Goal: Check status: Check status

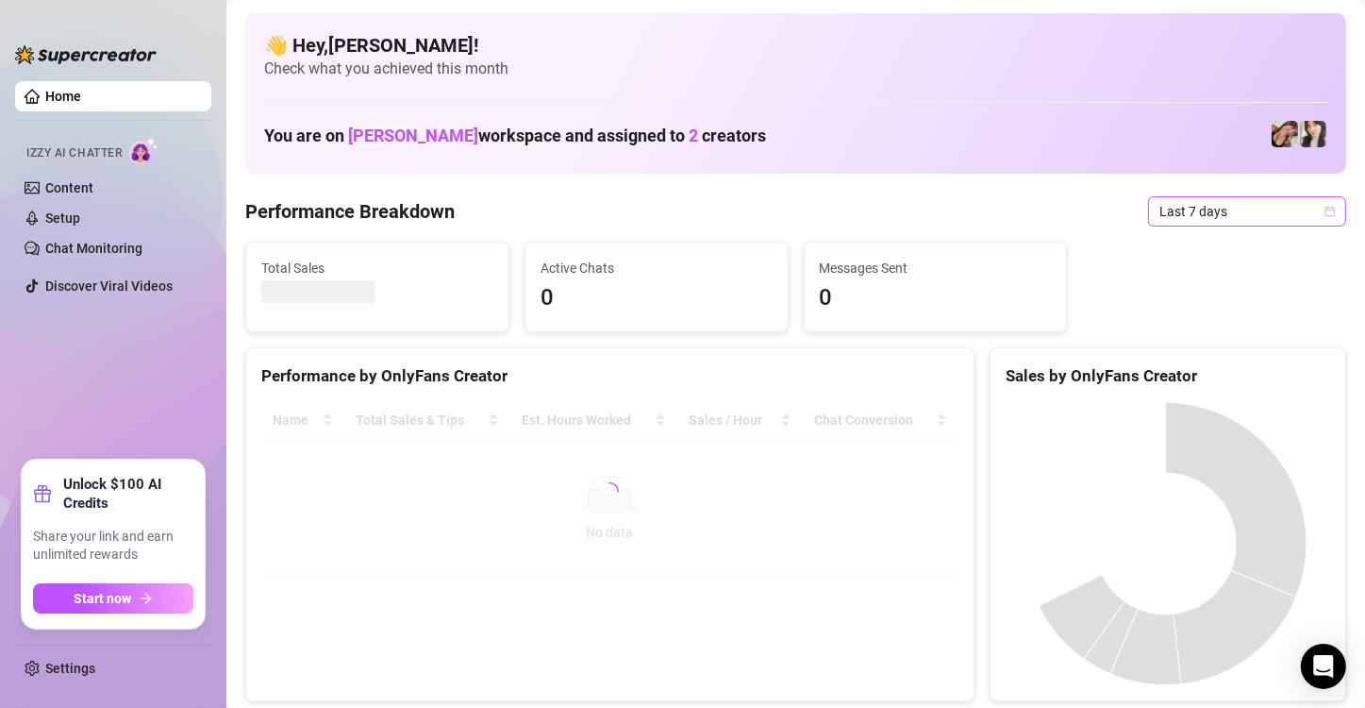
click at [1305, 211] on span "Last 7 days" at bounding box center [1248, 211] width 176 height 28
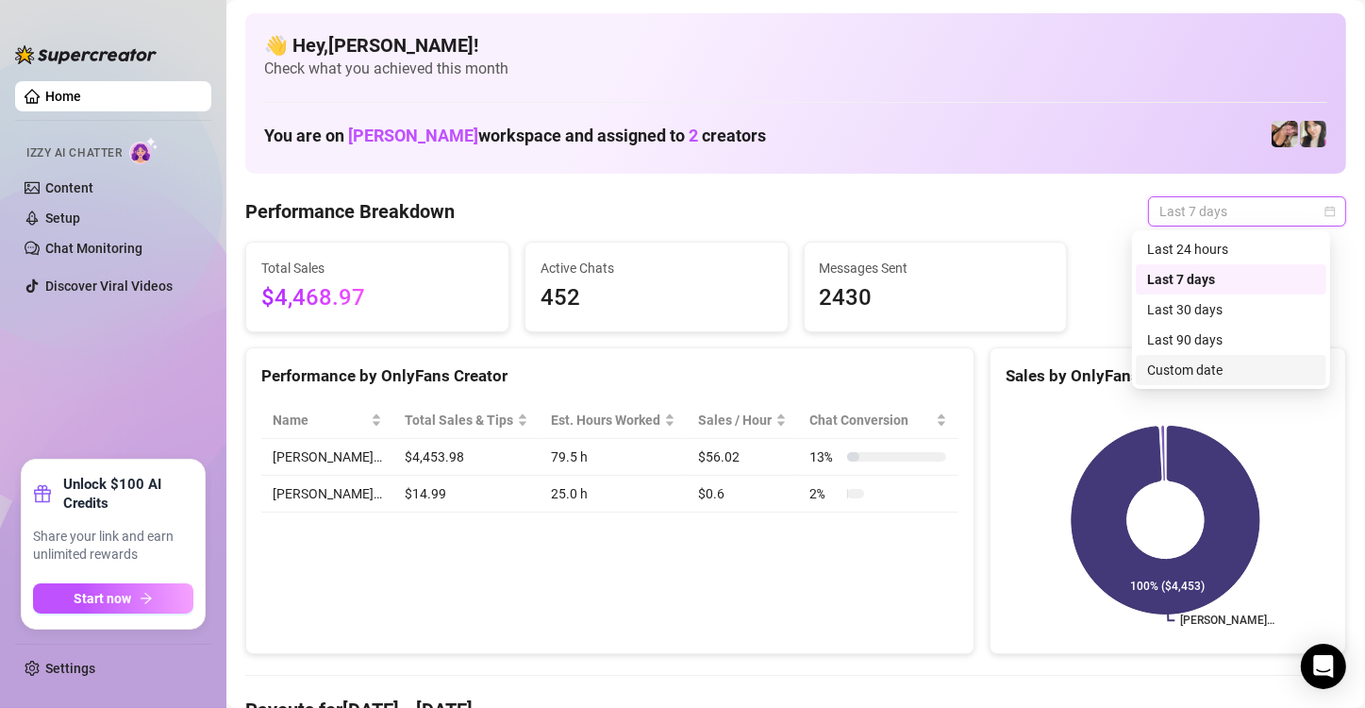
click at [1181, 380] on div "Custom date" at bounding box center [1231, 370] width 191 height 30
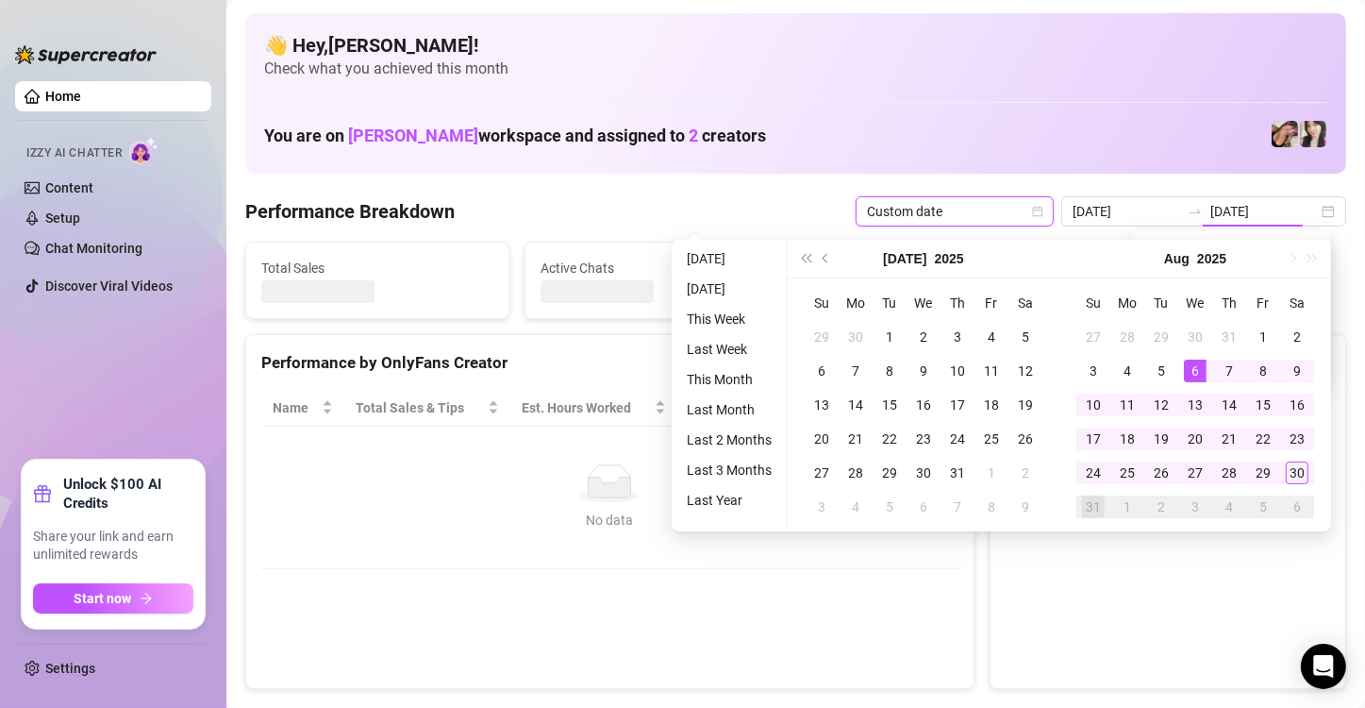
type input "2025-08-06"
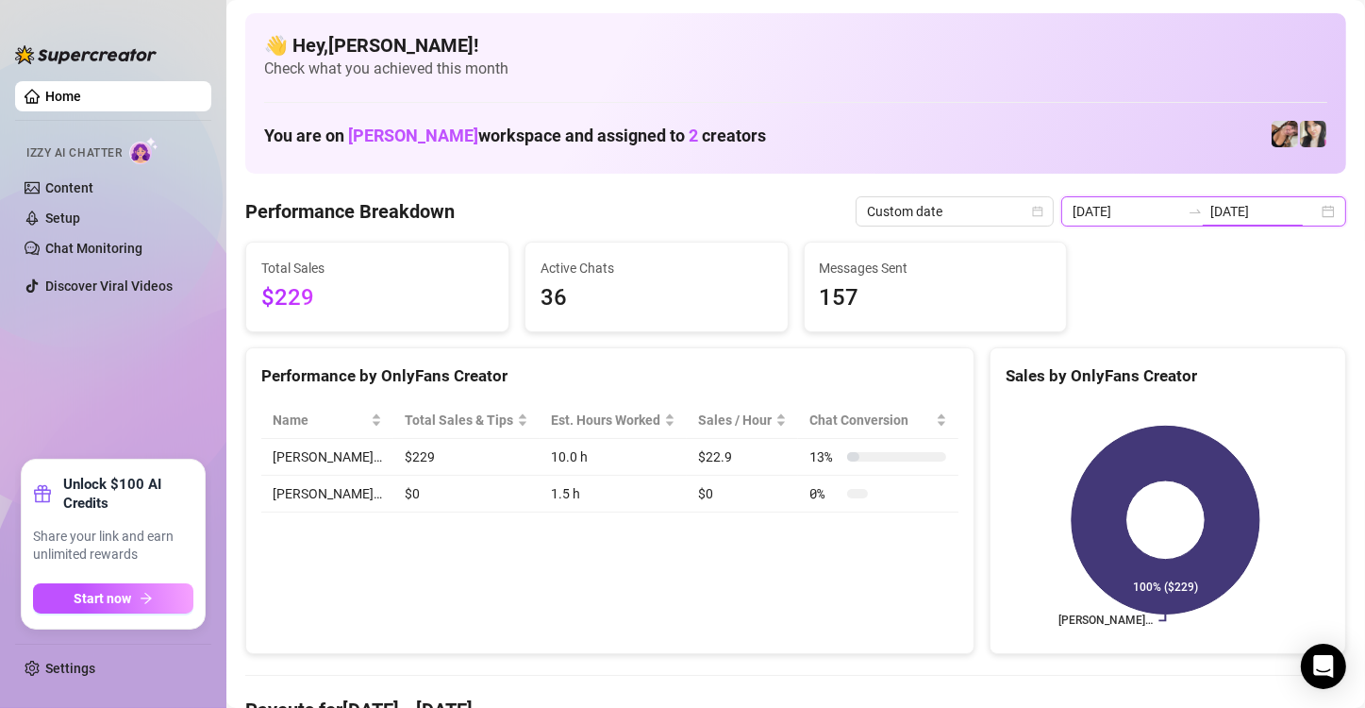
click at [1290, 211] on input "2025-08-06" at bounding box center [1265, 211] width 108 height 21
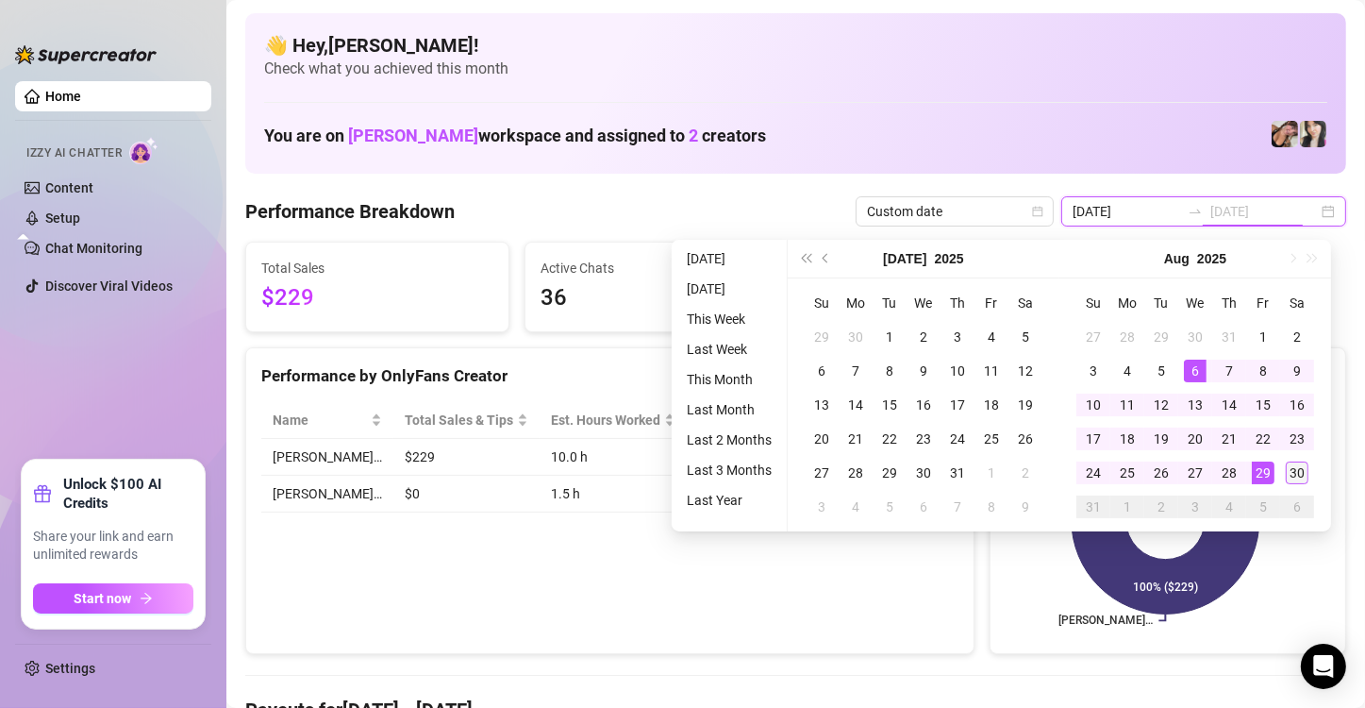
type input "2025-08-30"
click at [1300, 463] on div "30" at bounding box center [1297, 472] width 23 height 23
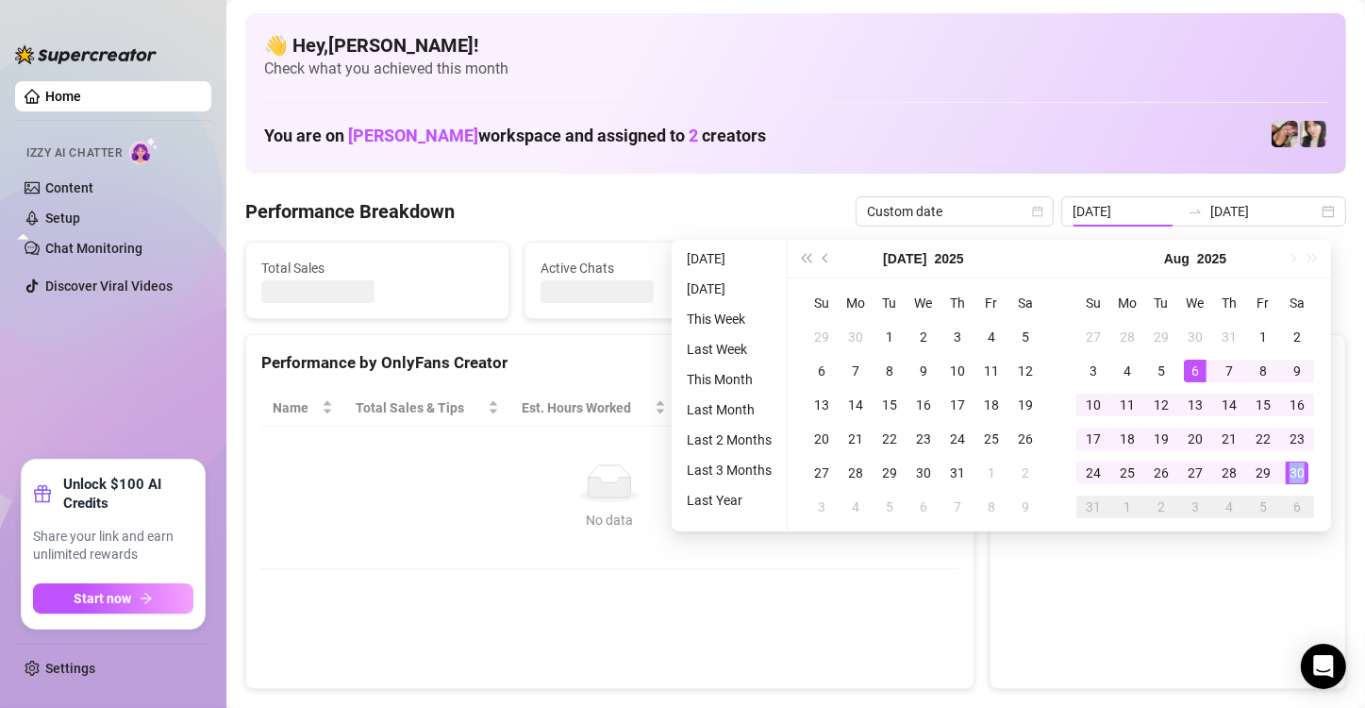
type input "2025-08-30"
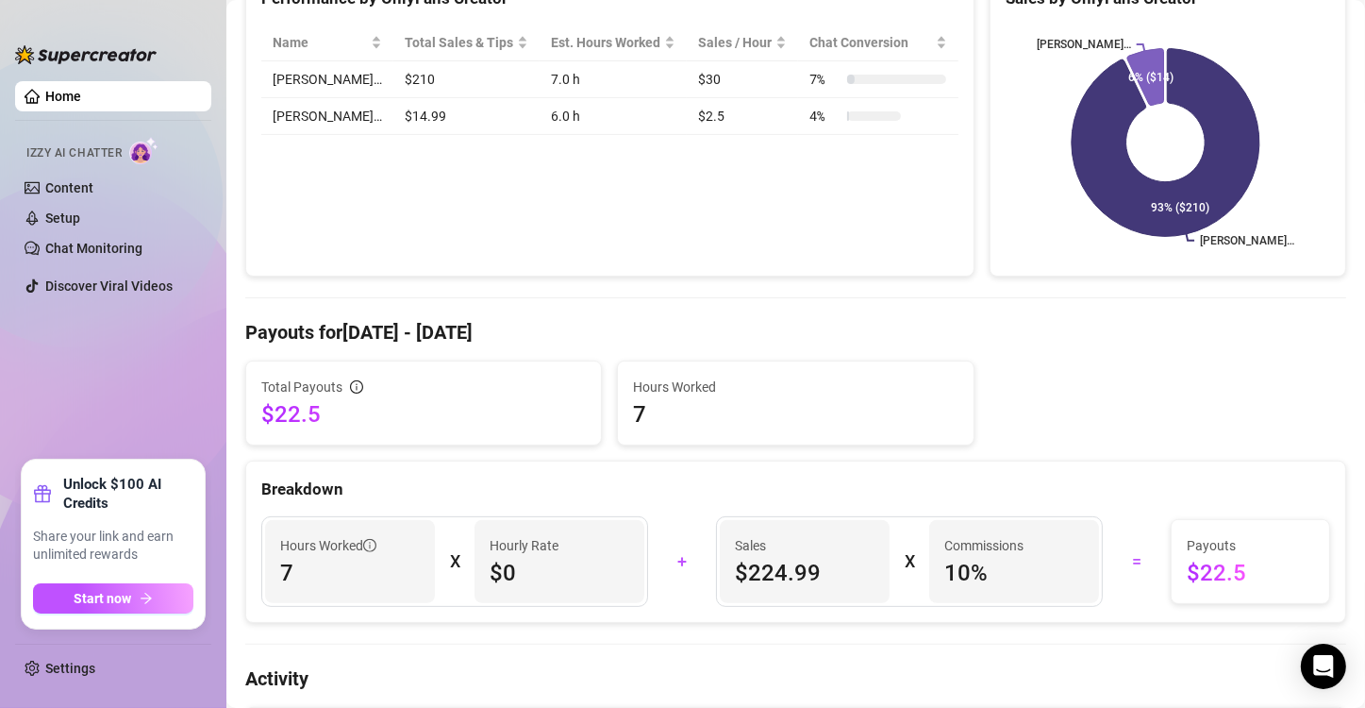
scroll to position [94, 0]
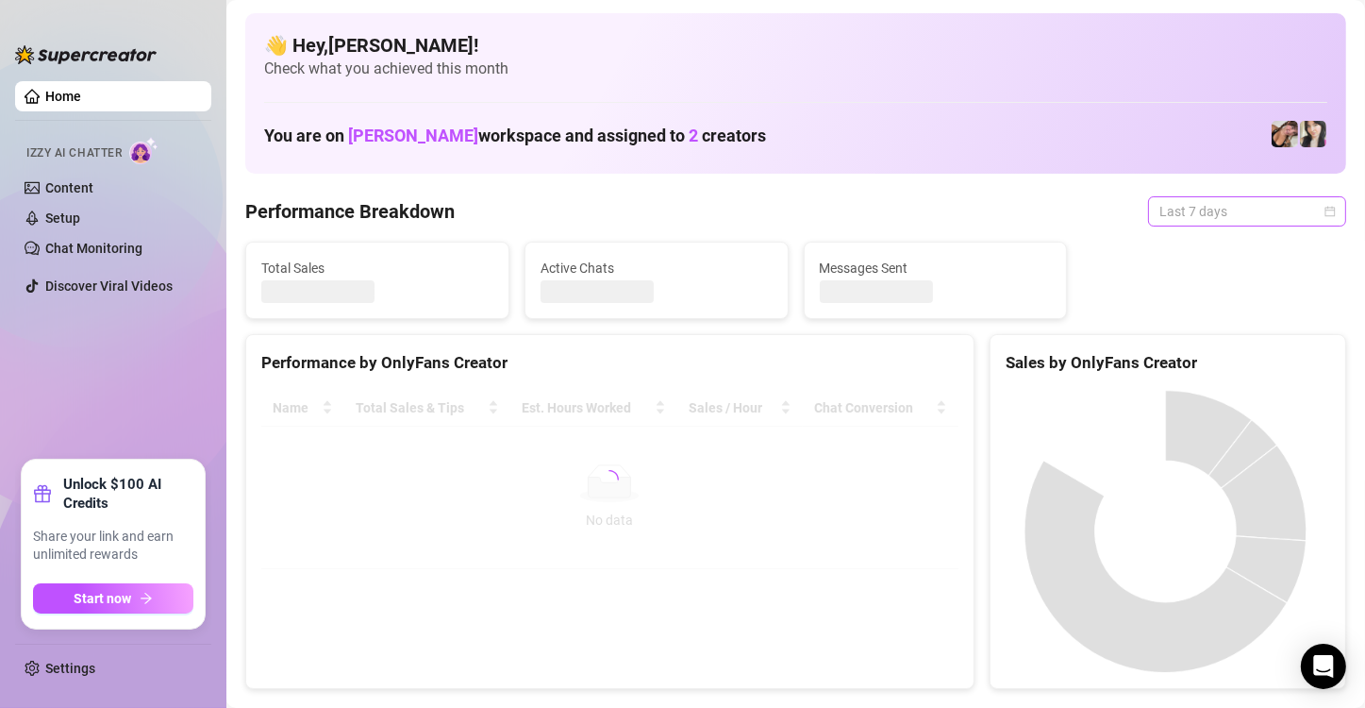
click at [1223, 217] on span "Last 7 days" at bounding box center [1248, 211] width 176 height 28
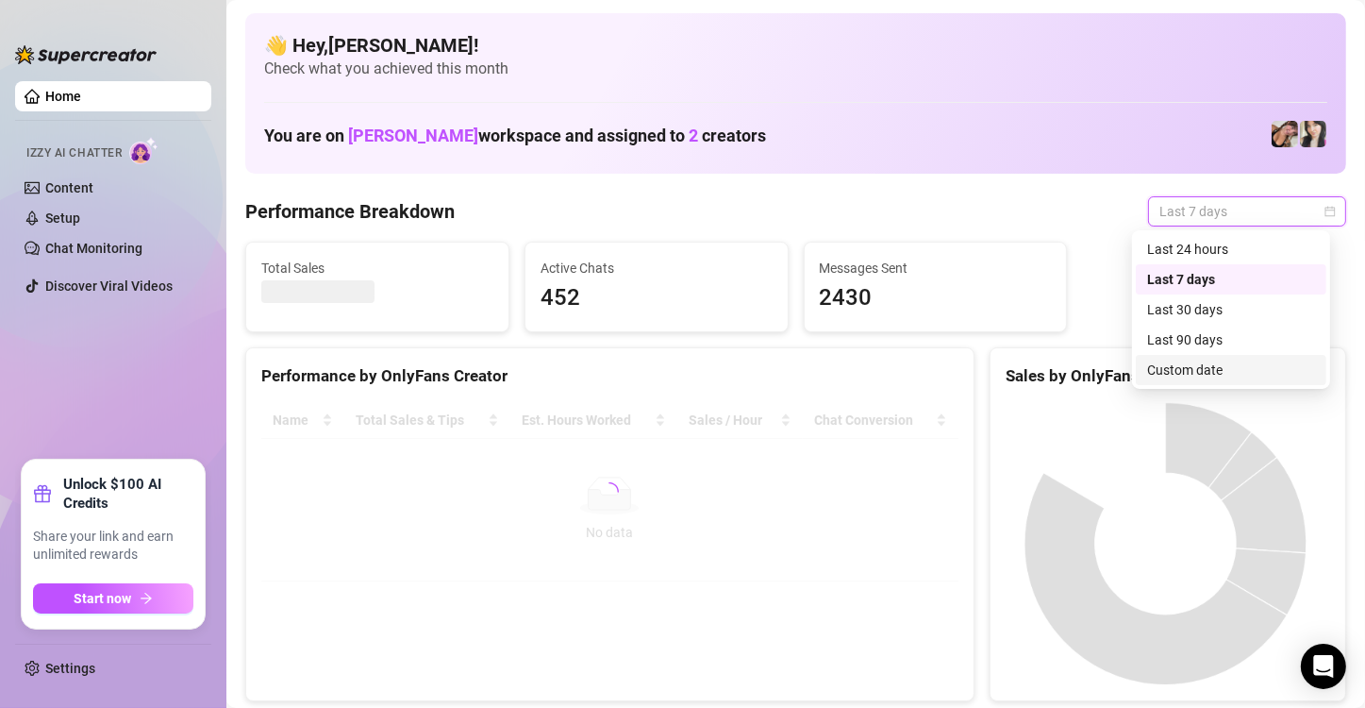
click at [1231, 366] on div "Custom date" at bounding box center [1232, 370] width 168 height 21
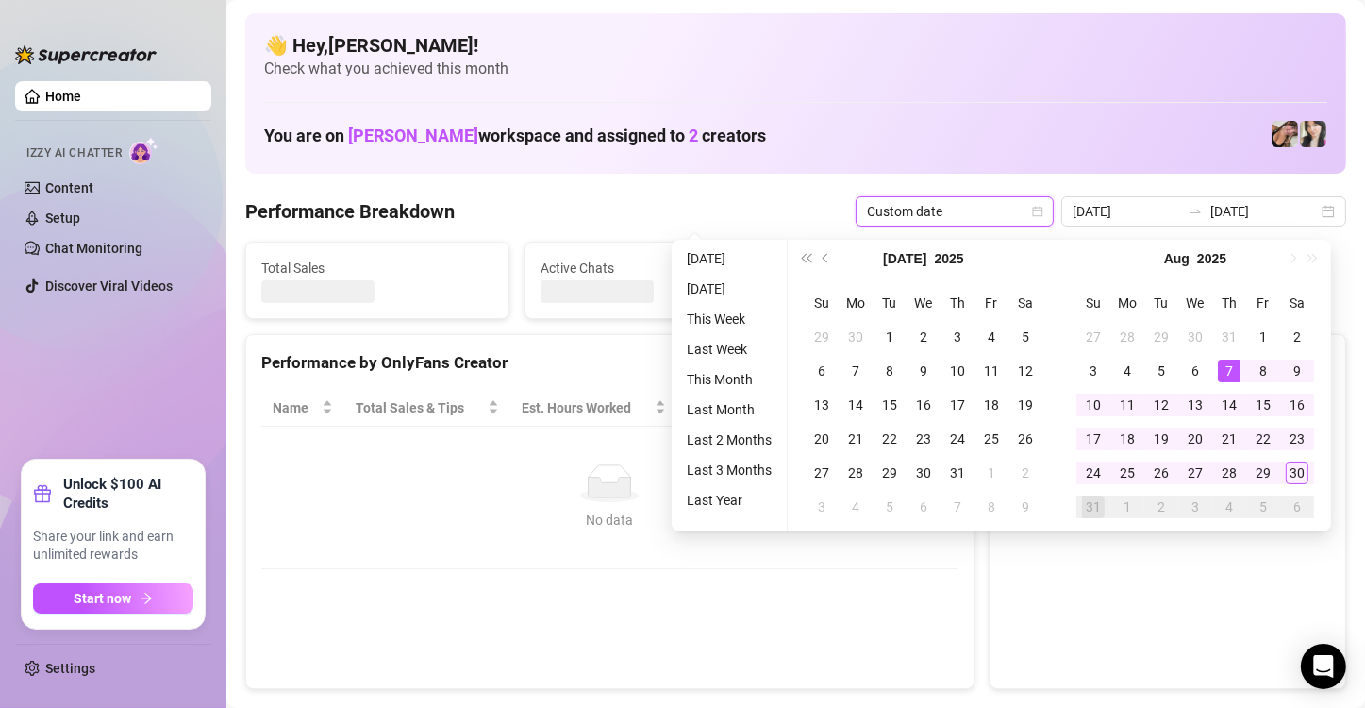
type input "2025-08-07"
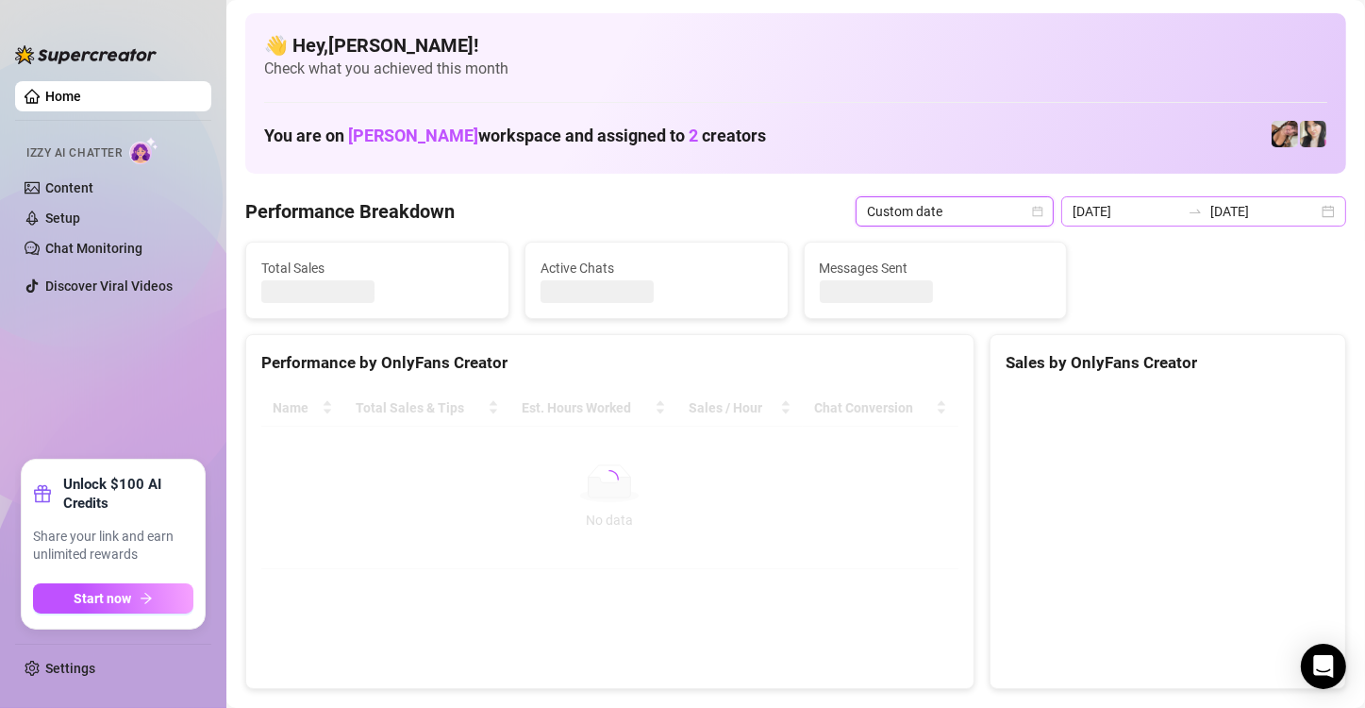
click at [1261, 197] on div "2025-08-07 2025-08-31" at bounding box center [1204, 211] width 285 height 30
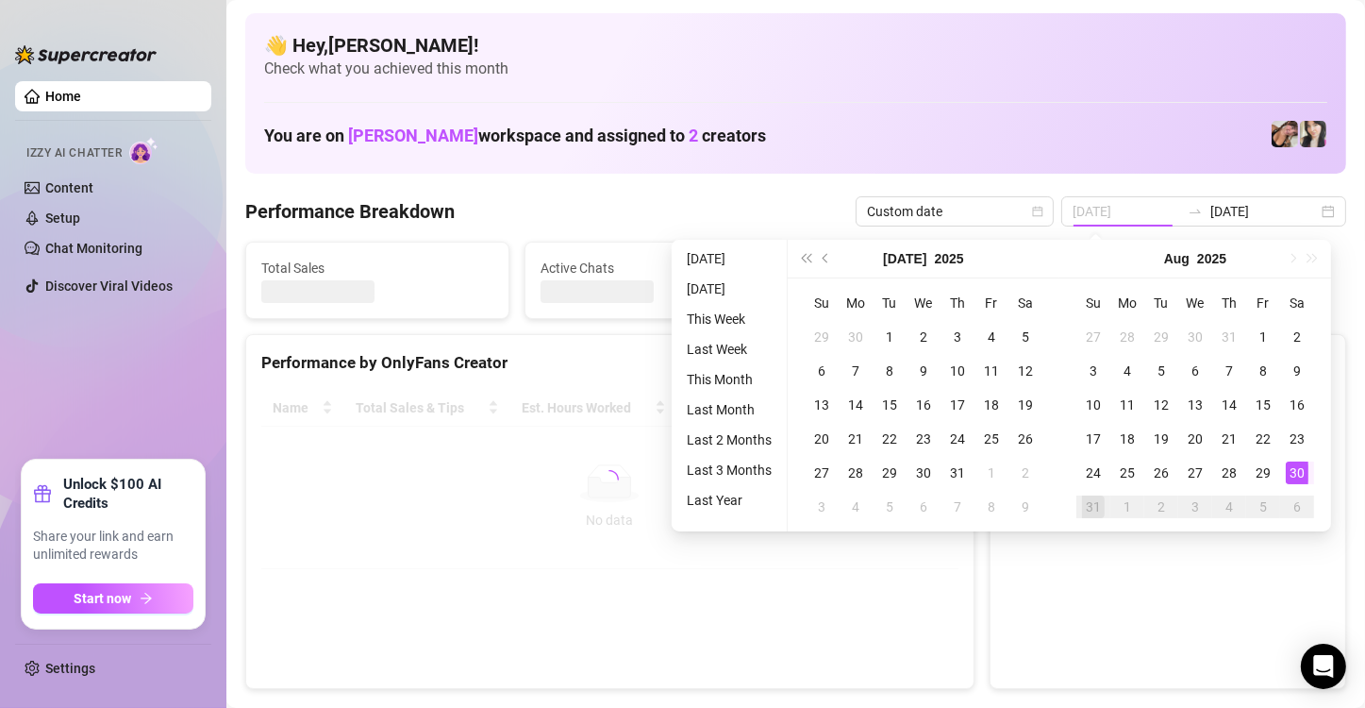
click at [1301, 477] on div "30" at bounding box center [1297, 472] width 23 height 23
type input "2025-08-30"
click at [1301, 476] on div "30" at bounding box center [1297, 472] width 23 height 23
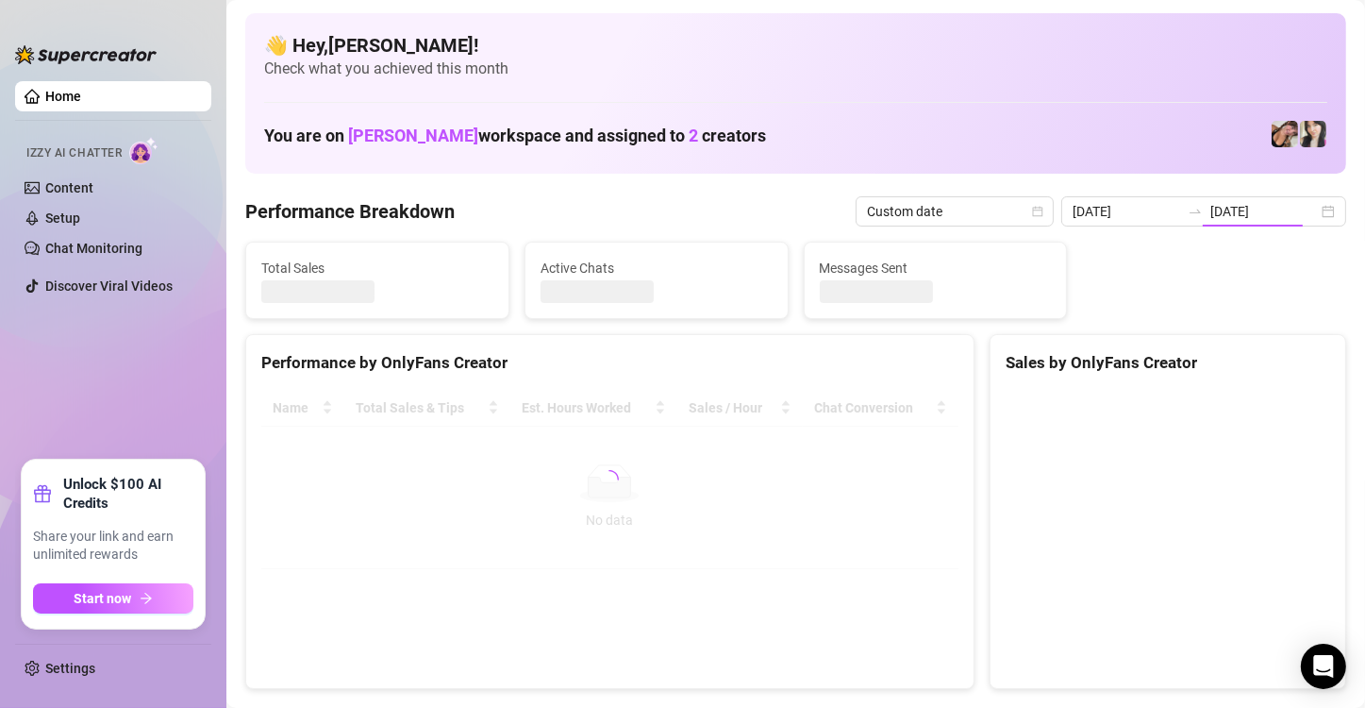
type input "2025-08-30"
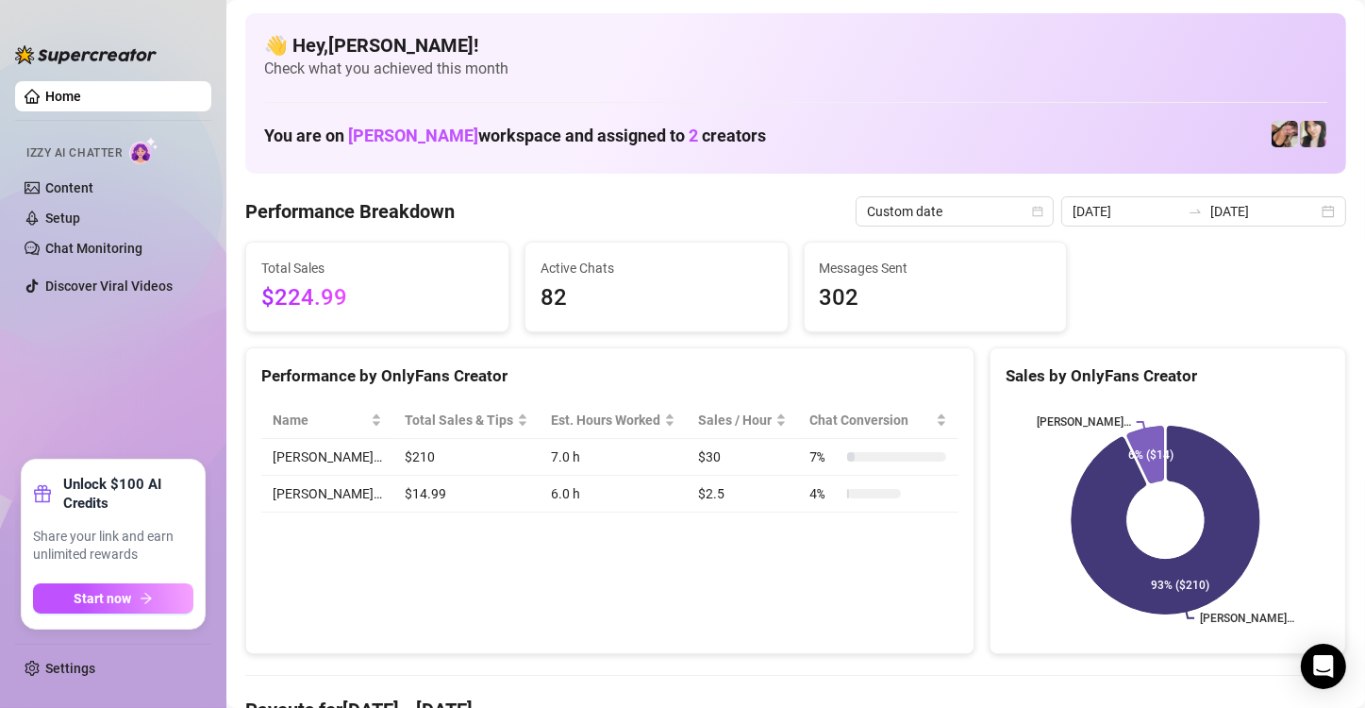
click at [561, 548] on div "Performance by OnlyFans Creator Name Total Sales & Tips Est. Hours Worked Sales…" at bounding box center [609, 501] width 729 height 308
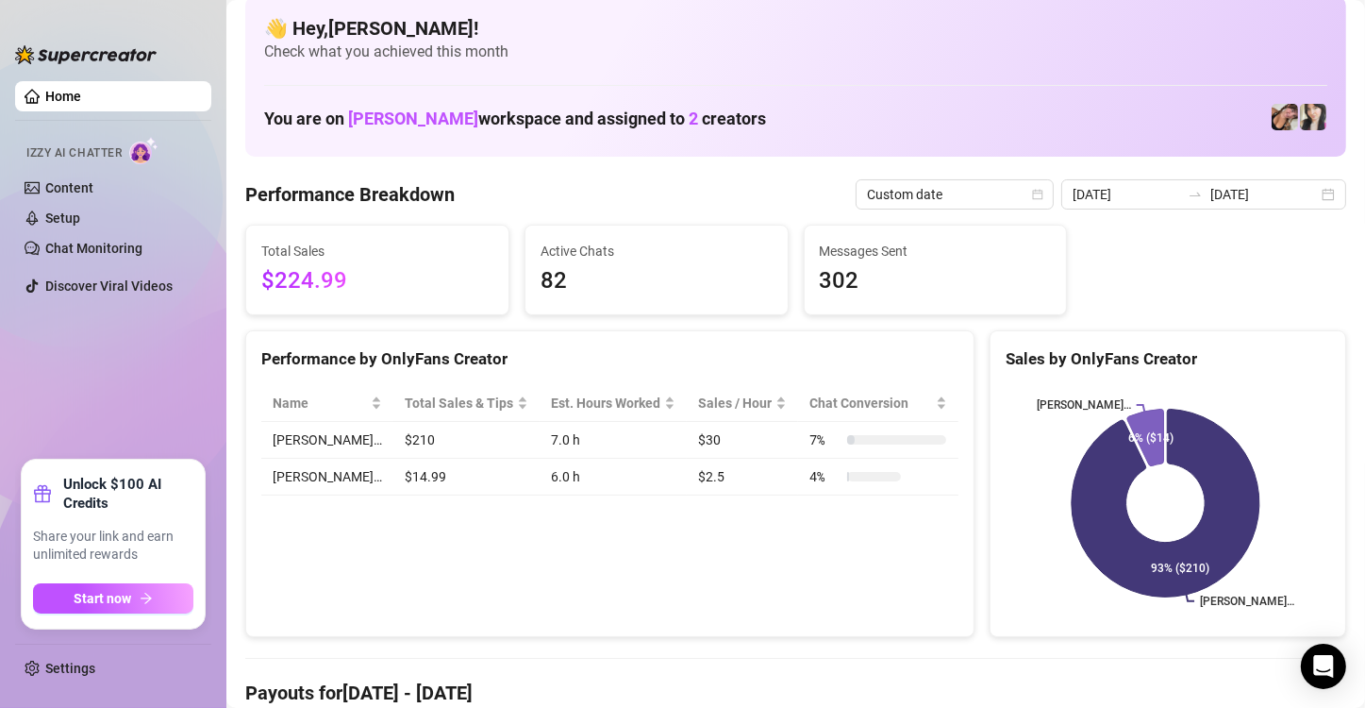
scroll to position [15, 0]
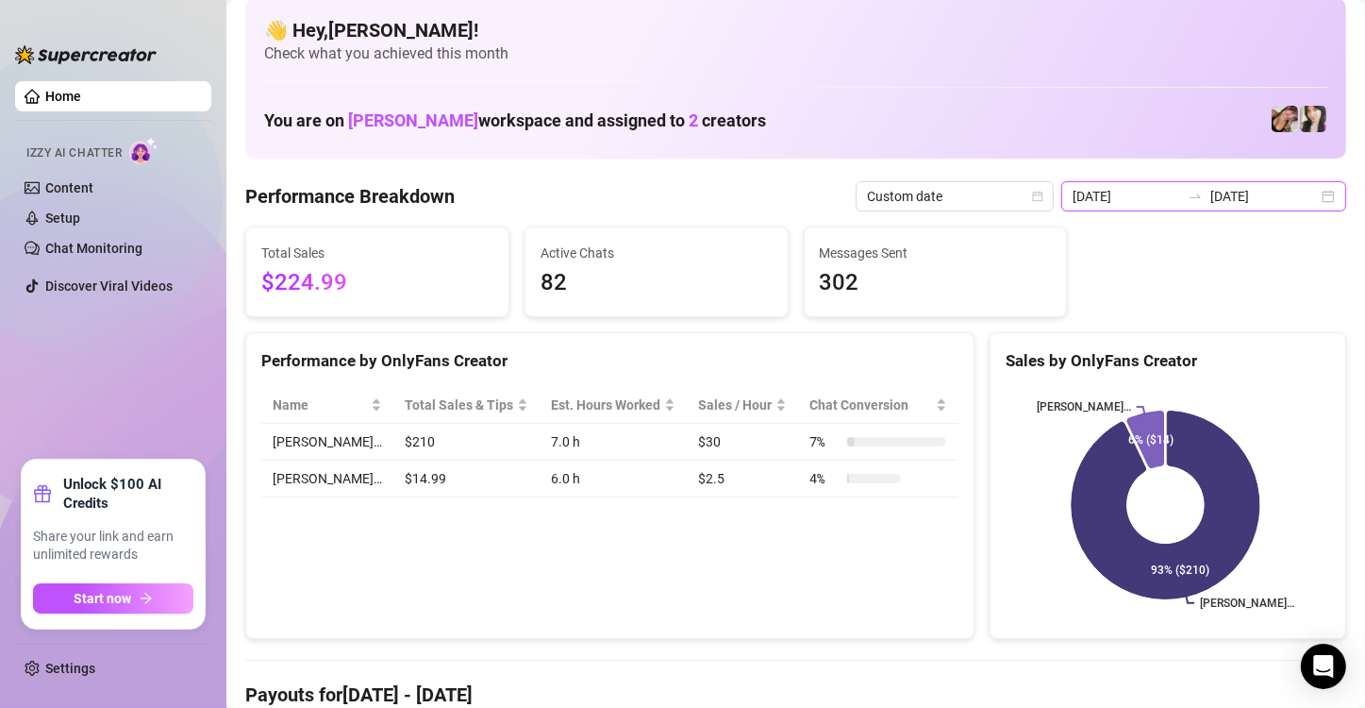
click at [1258, 199] on input "2025-08-30" at bounding box center [1265, 196] width 108 height 21
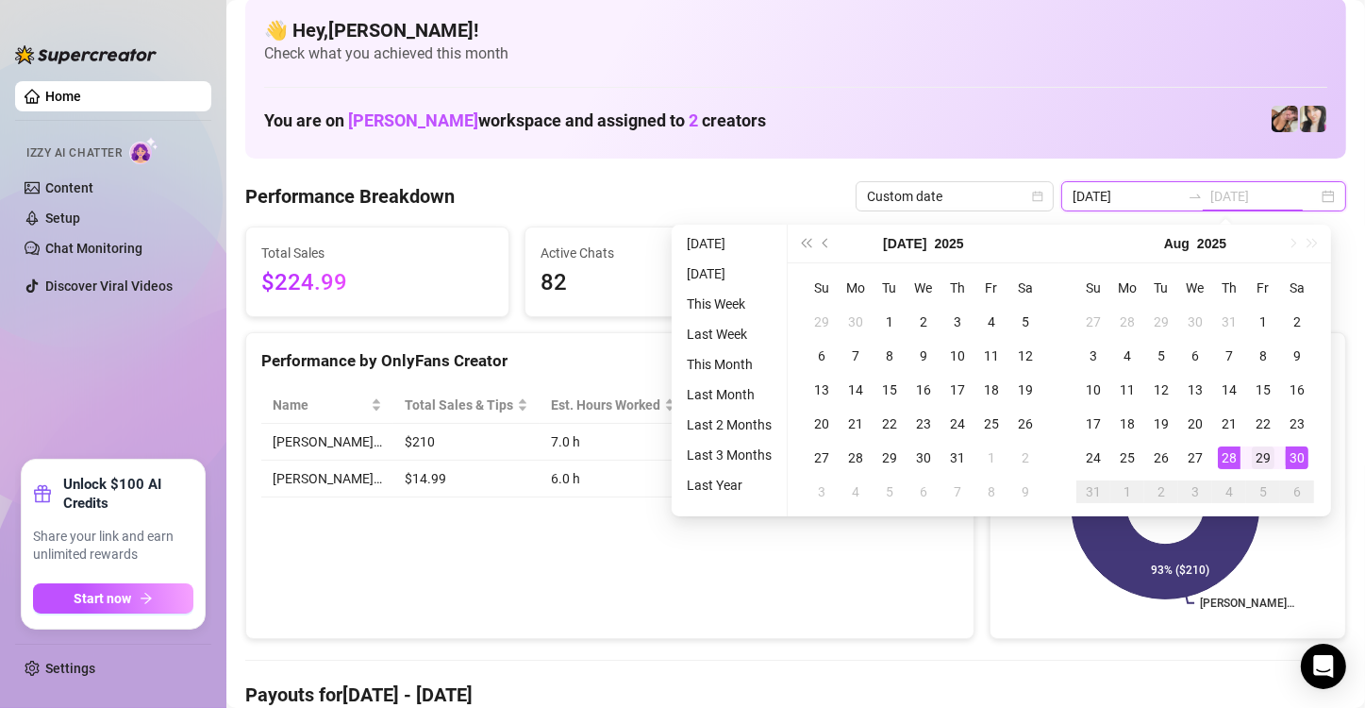
type input "2025-08-29"
click at [1249, 455] on td "29" at bounding box center [1264, 458] width 34 height 34
click at [1295, 451] on div "30" at bounding box center [1297, 457] width 23 height 23
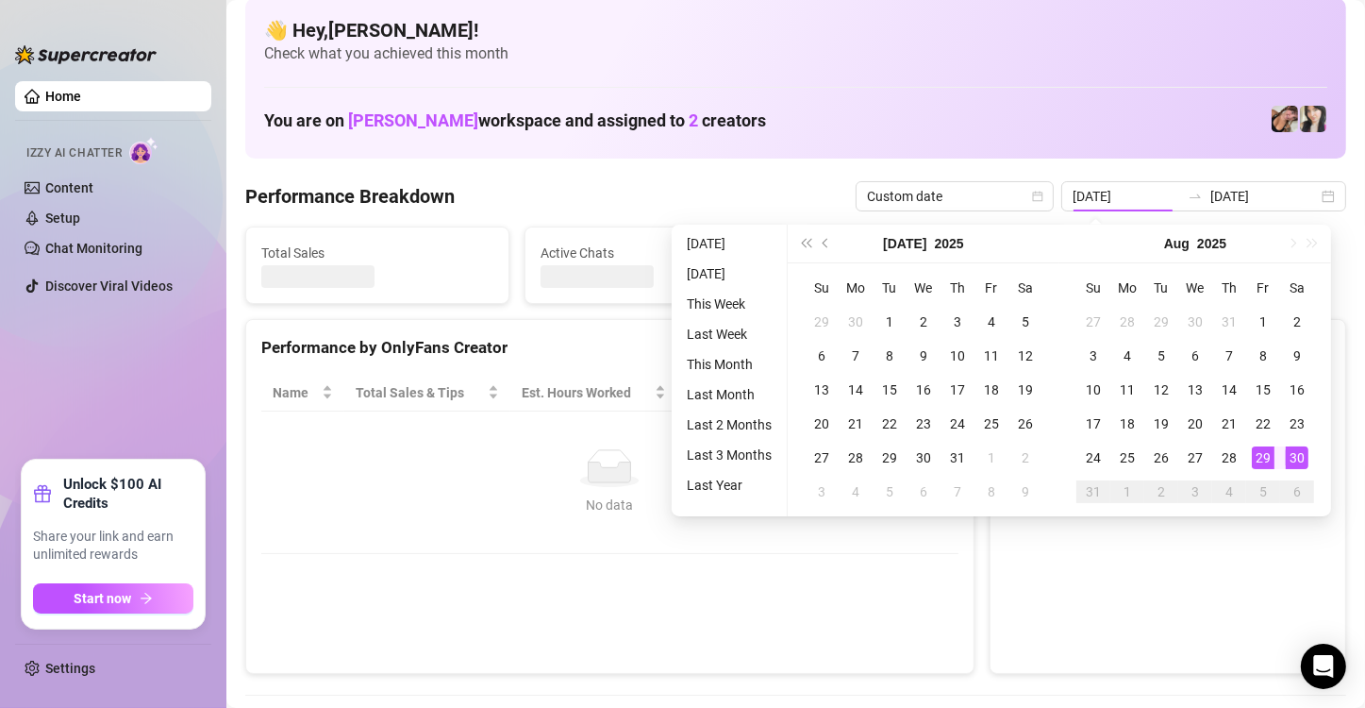
type input "2025-08-29"
type input "2025-08-30"
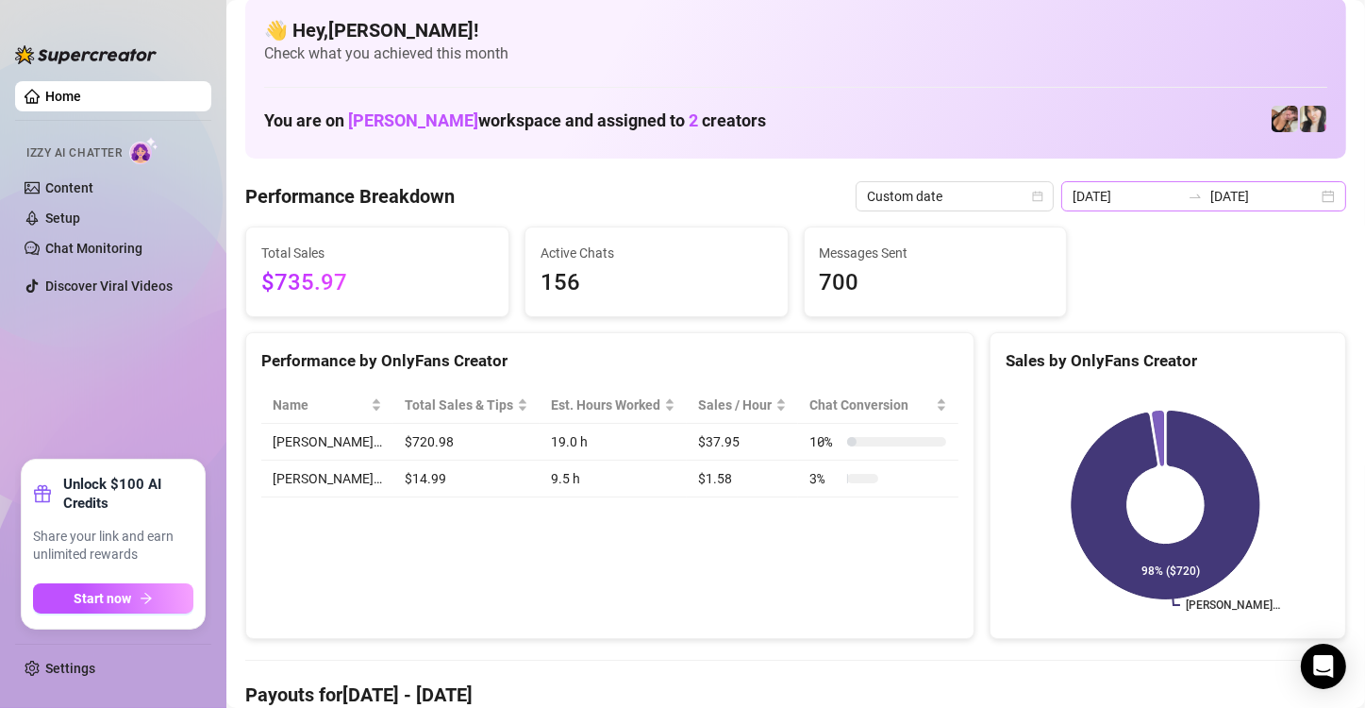
click at [1316, 191] on div "2025-08-29 2025-08-30" at bounding box center [1204, 196] width 285 height 30
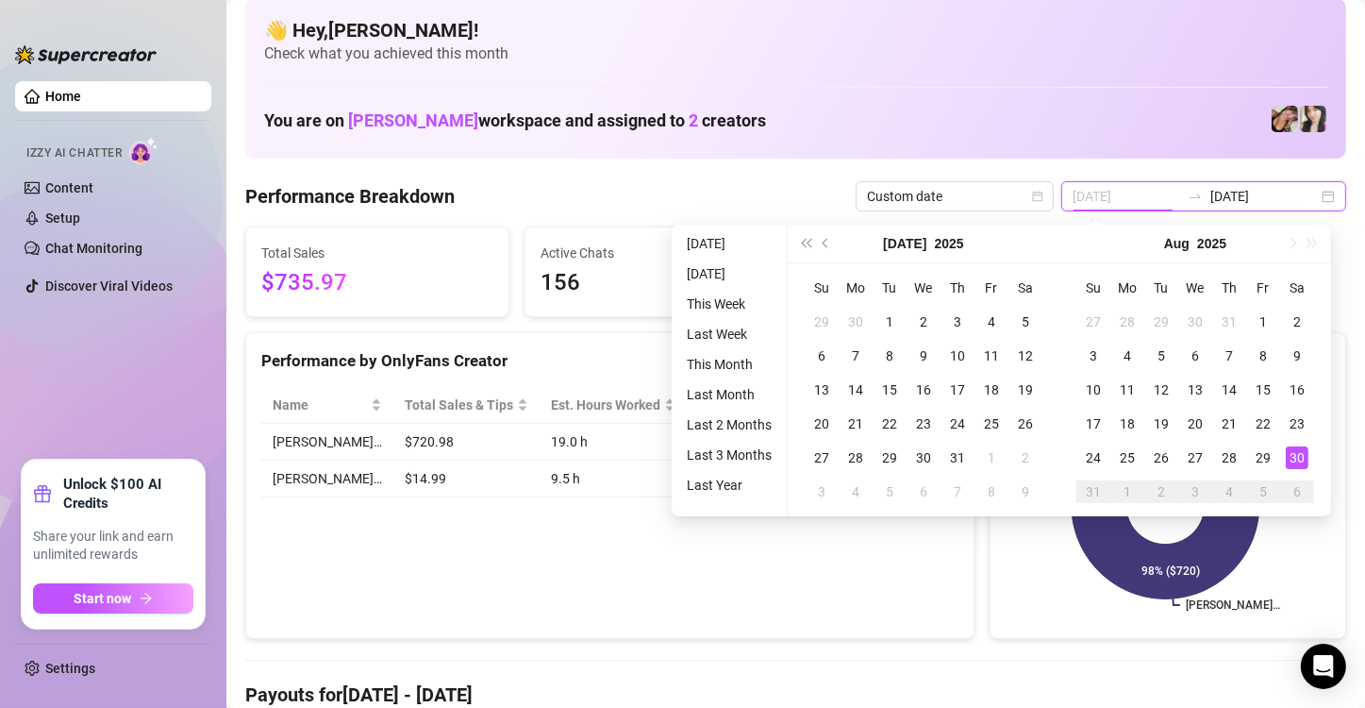
type input "2025-08-30"
click at [1303, 460] on div "30" at bounding box center [1297, 457] width 23 height 23
type input "2025-08-30"
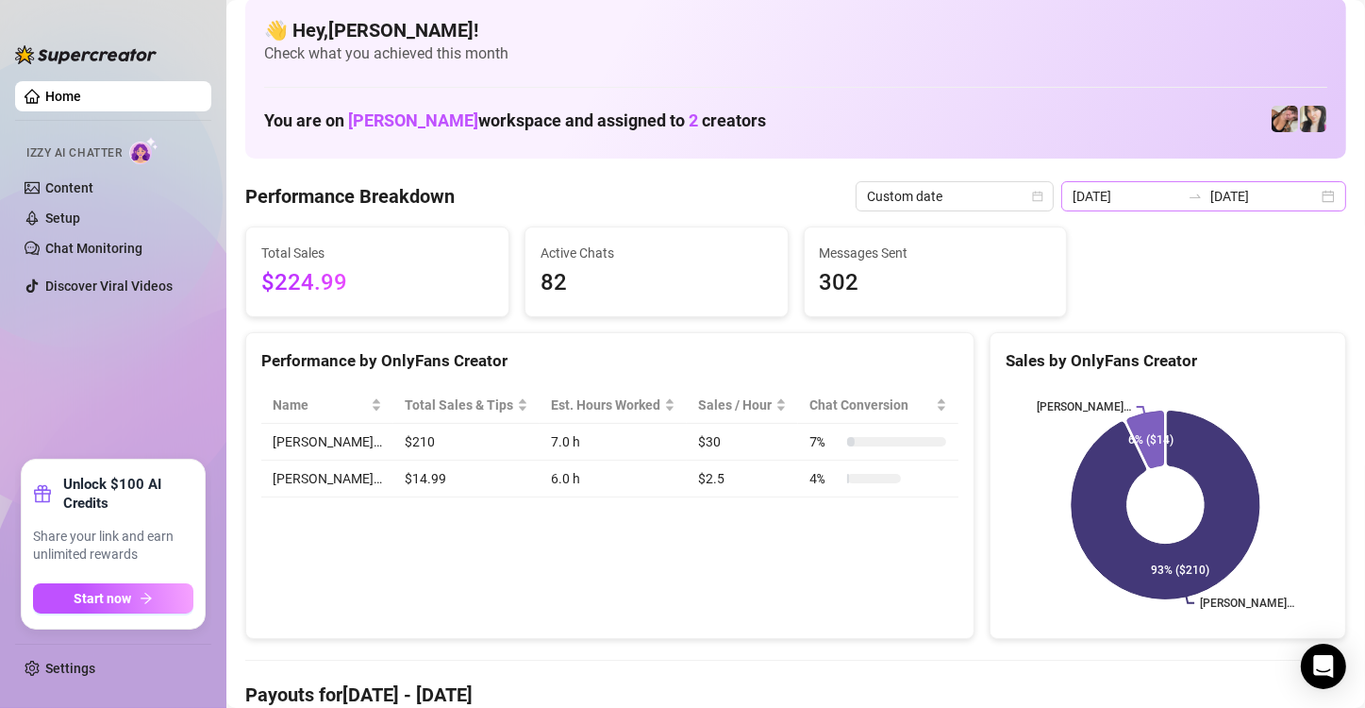
click at [1316, 193] on div "2025-08-30 2025-08-30" at bounding box center [1204, 196] width 285 height 30
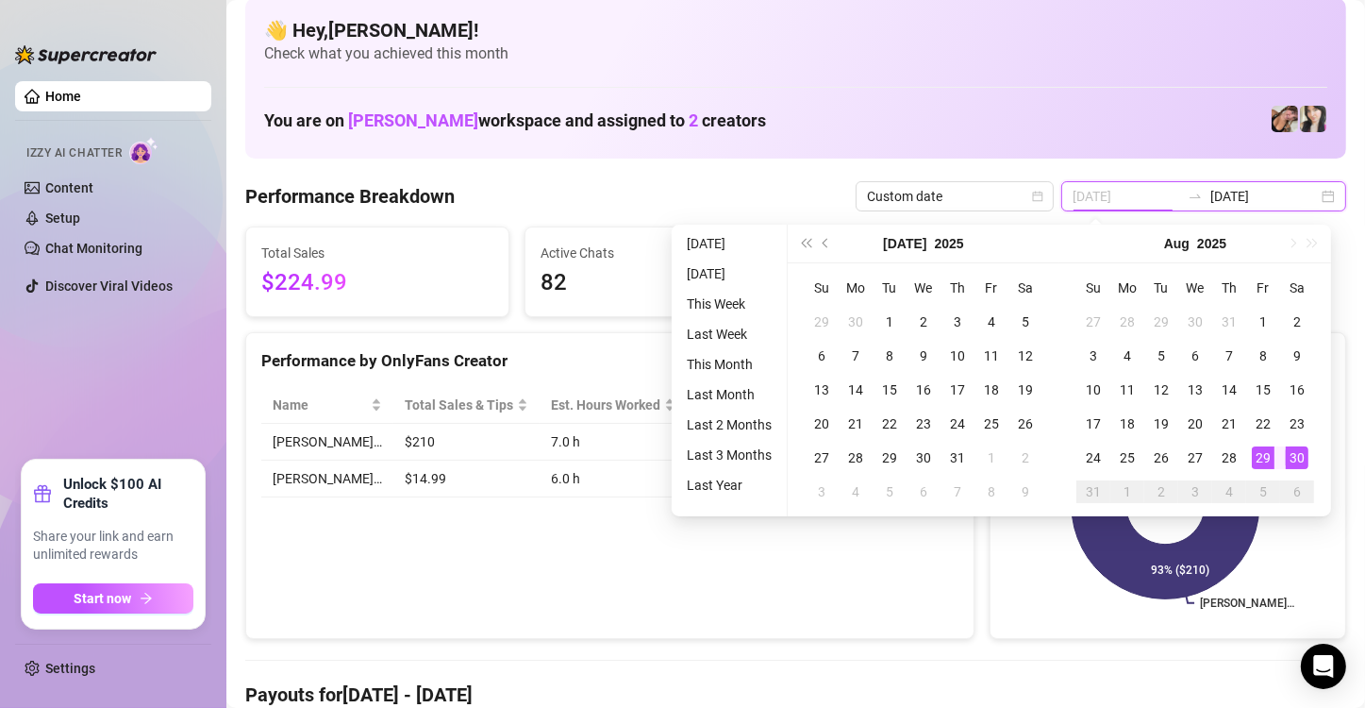
type input "2025-08-29"
click at [1269, 444] on td "29" at bounding box center [1264, 458] width 34 height 34
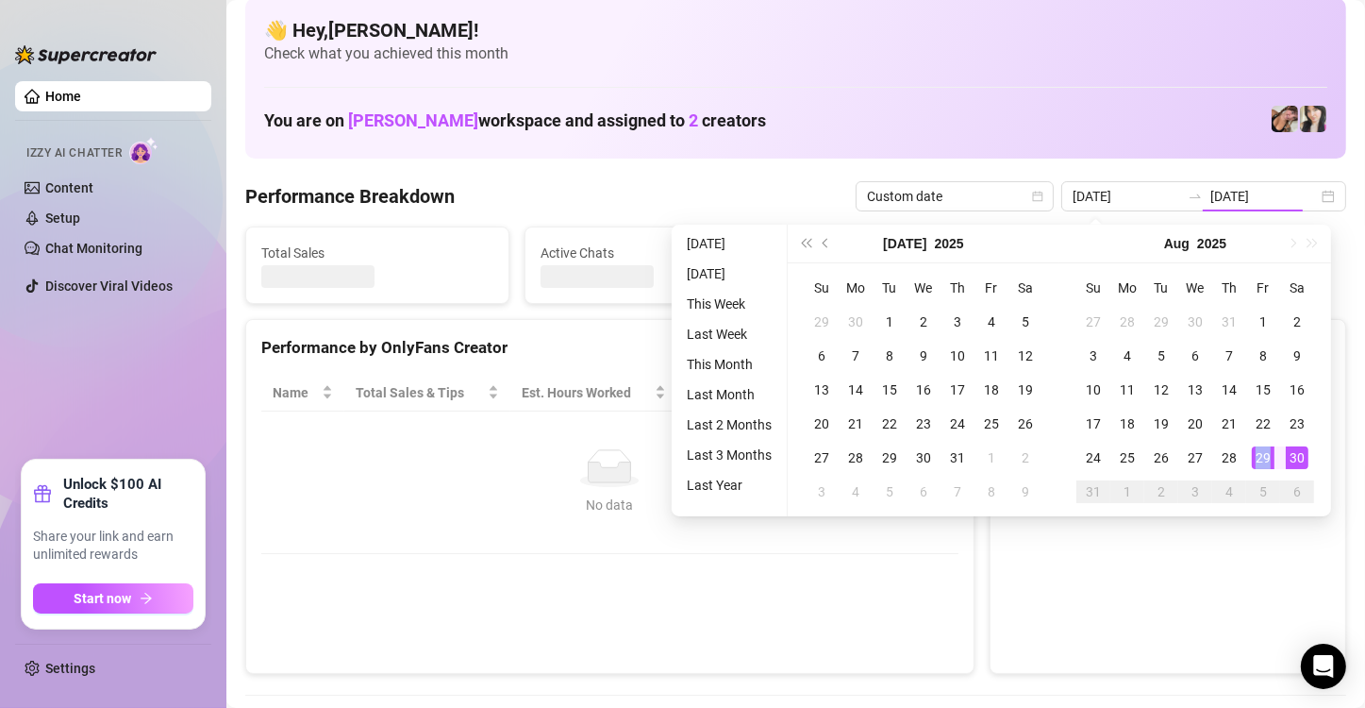
type input "2025-08-29"
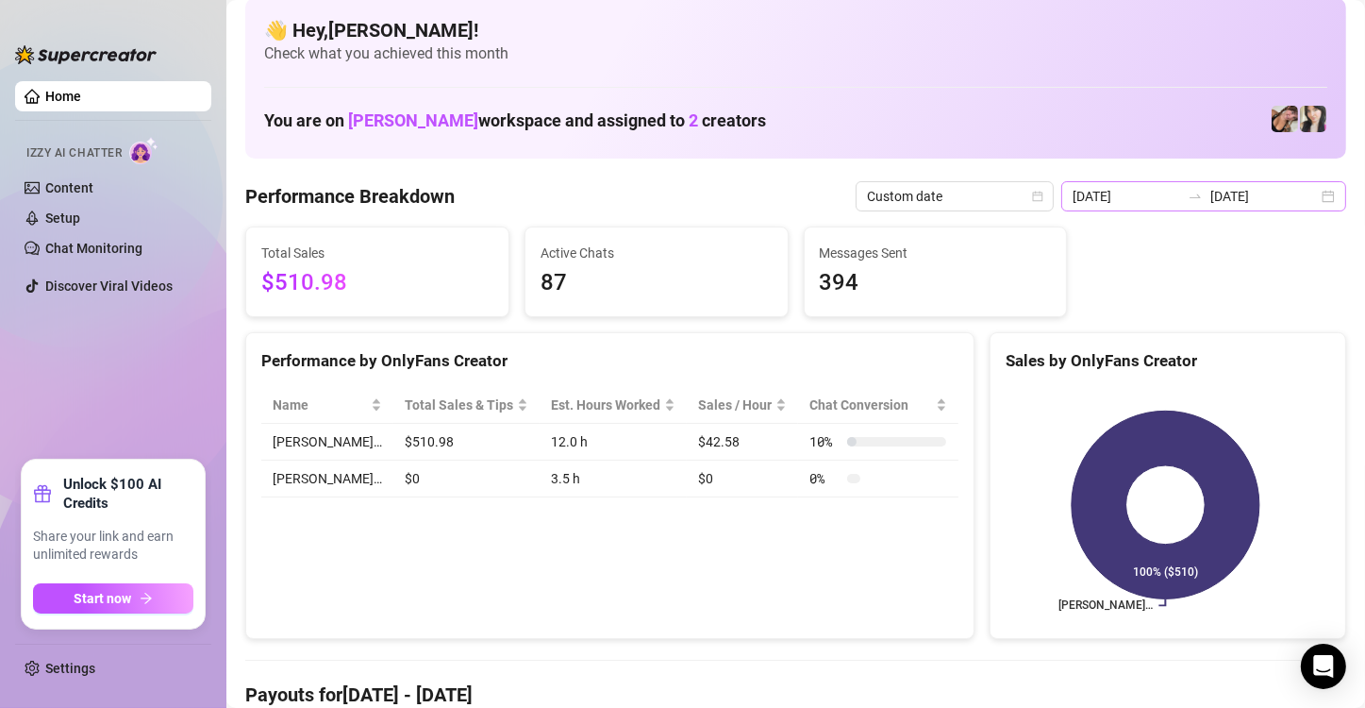
click at [1310, 189] on div "2025-08-29 2025-08-29" at bounding box center [1204, 196] width 285 height 30
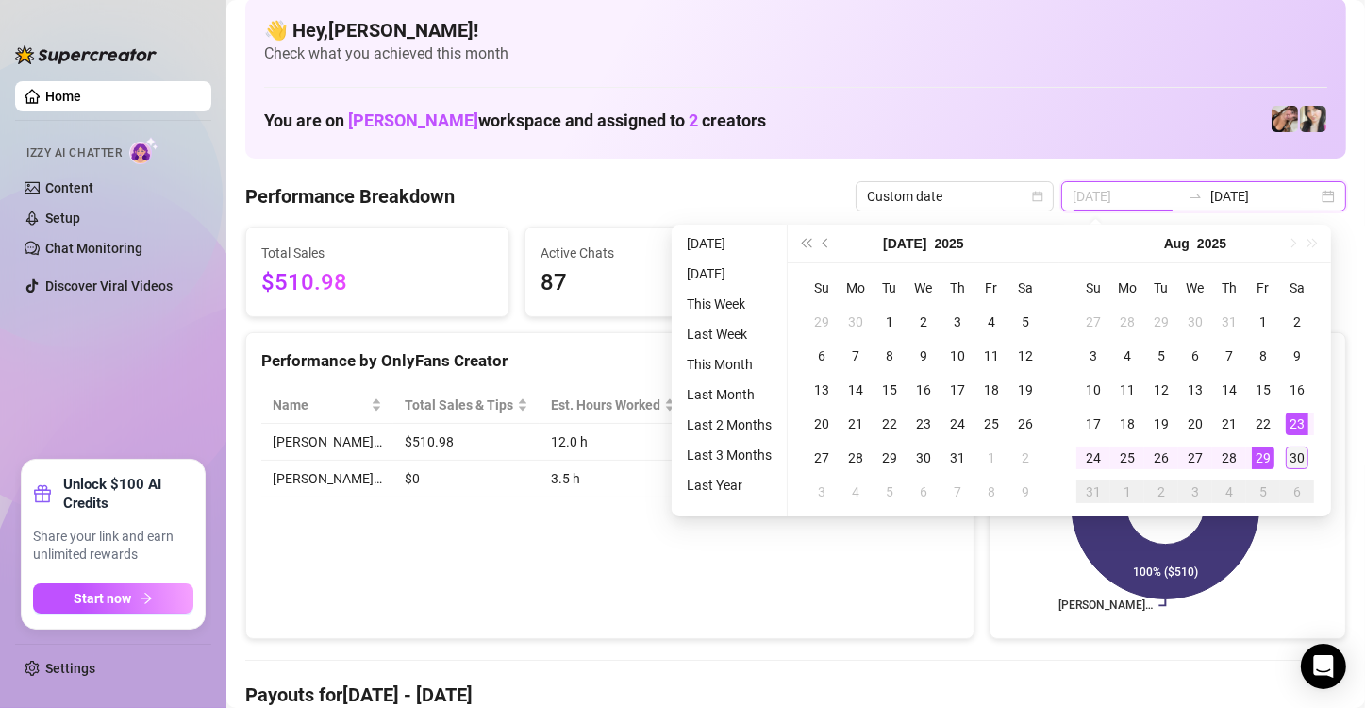
type input "2025-08-30"
click at [1306, 460] on div "30" at bounding box center [1297, 457] width 23 height 23
click at [1306, 460] on rect at bounding box center [1166, 505] width 320 height 236
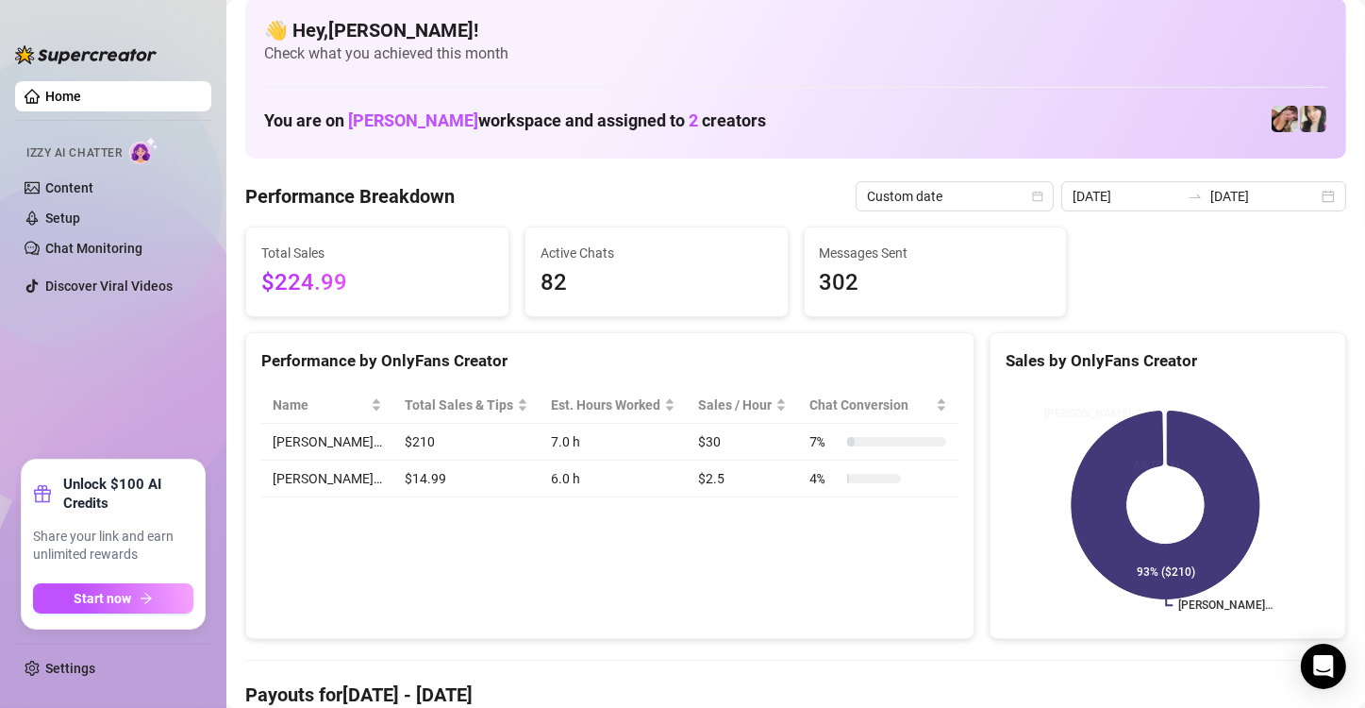
type input "2025-08-30"
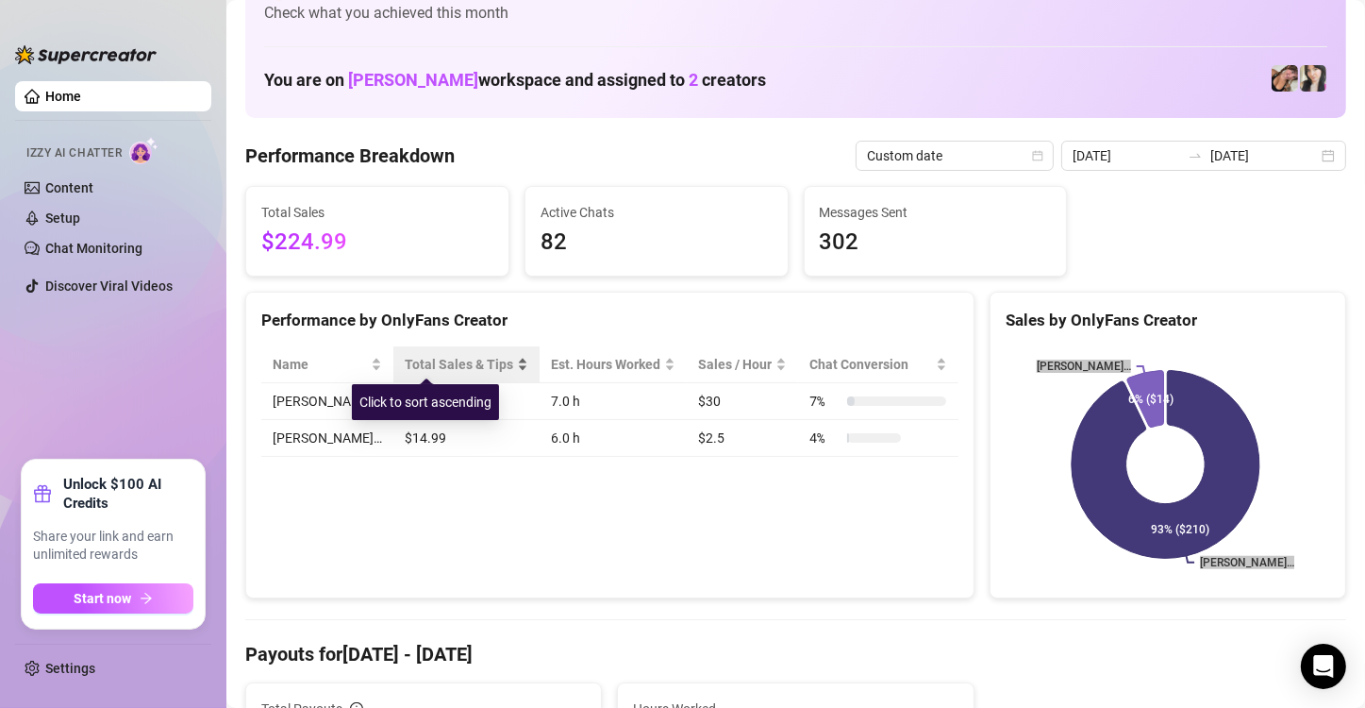
scroll to position [57, 0]
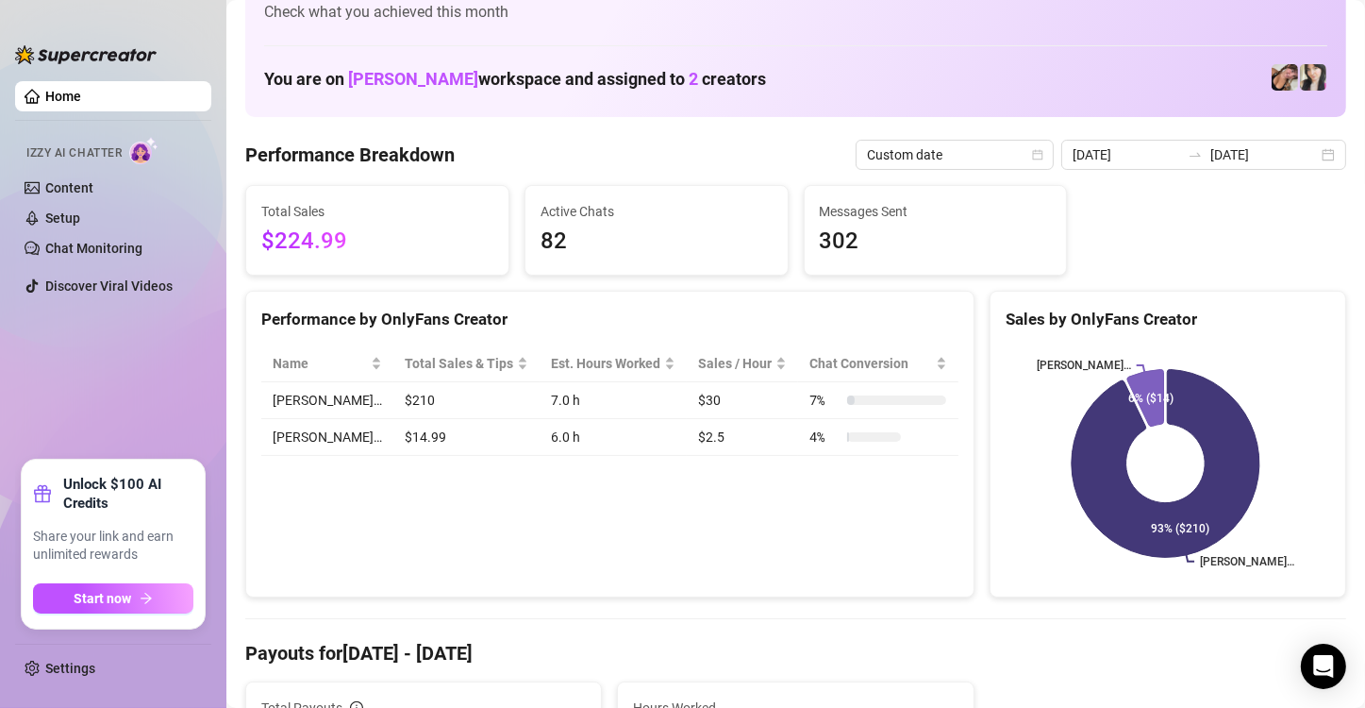
click at [607, 562] on div "Performance by OnlyFans Creator Name Total Sales & Tips Est. Hours Worked Sales…" at bounding box center [609, 445] width 729 height 308
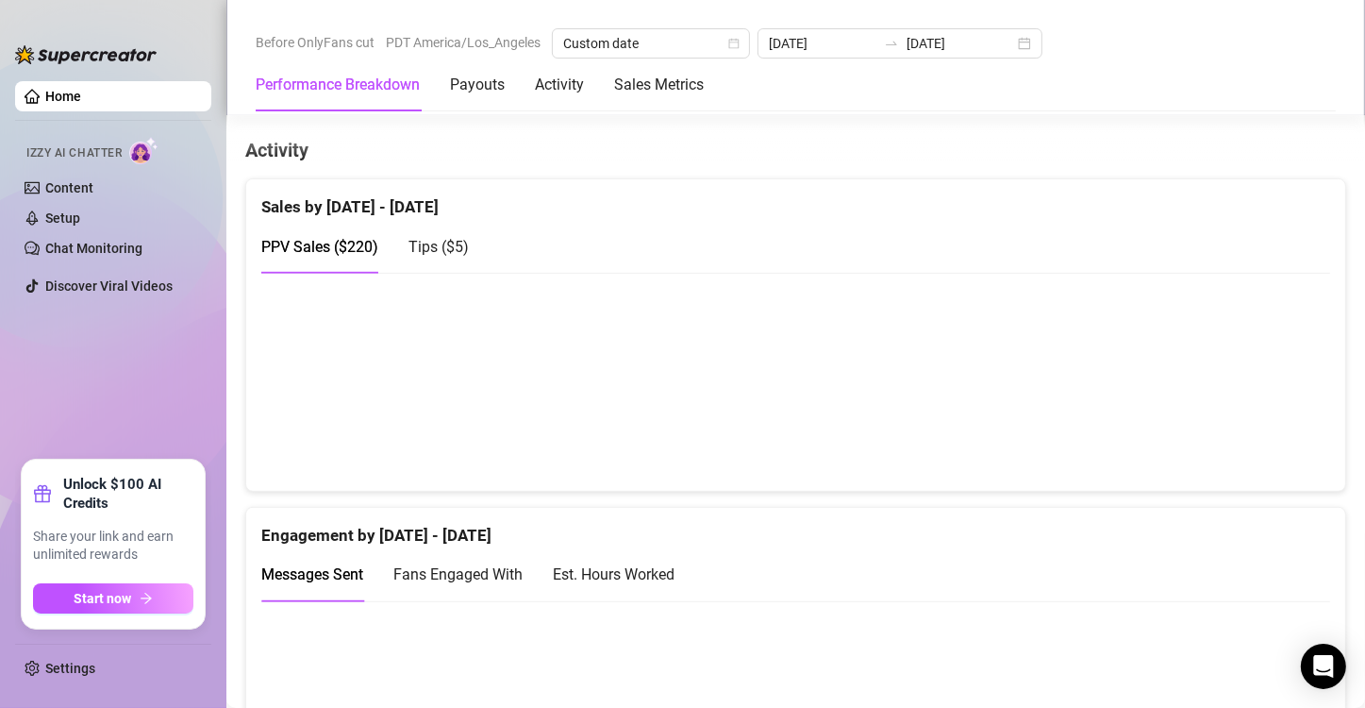
scroll to position [906, 0]
click at [803, 374] on canvas at bounding box center [788, 381] width 1054 height 189
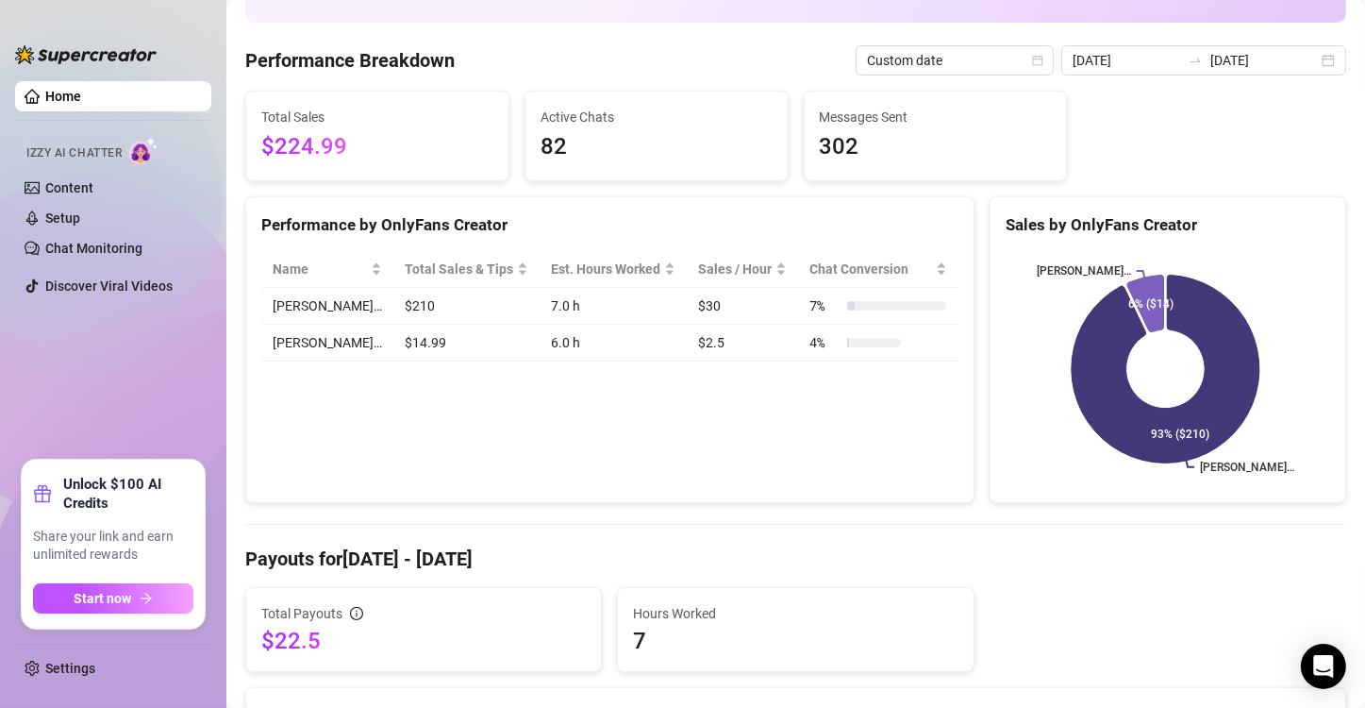
scroll to position [0, 0]
